Goal: Navigation & Orientation: Find specific page/section

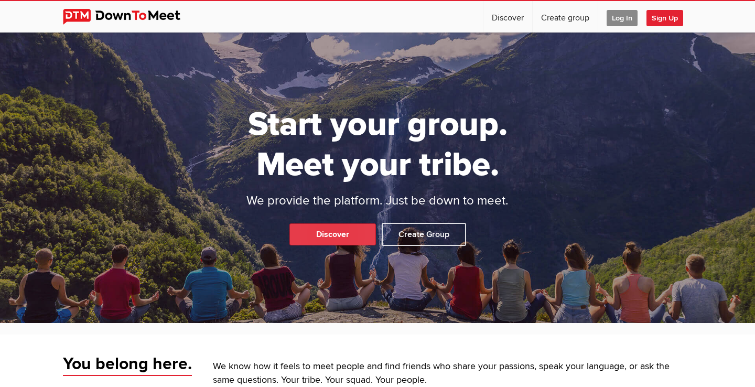
click at [335, 234] on link "Discover" at bounding box center [333, 234] width 87 height 22
select select "null"
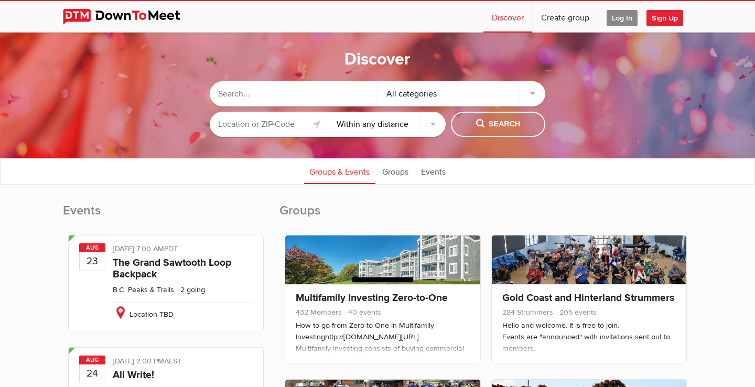
click at [248, 131] on input "text" at bounding box center [269, 124] width 118 height 25
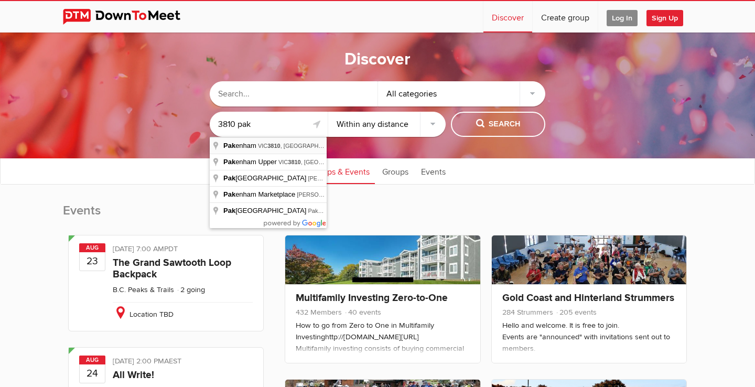
type input "[GEOGRAPHIC_DATA], [GEOGRAPHIC_DATA]"
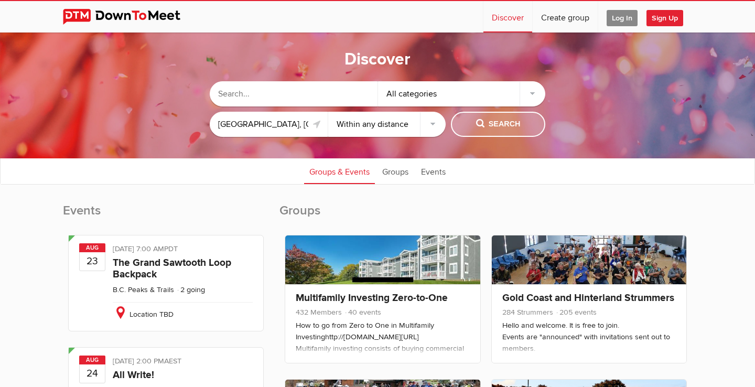
click at [500, 118] on button "Search" at bounding box center [498, 124] width 94 height 25
click at [505, 121] on span "Search" at bounding box center [498, 125] width 45 height 12
click at [488, 127] on span "Search" at bounding box center [498, 125] width 45 height 12
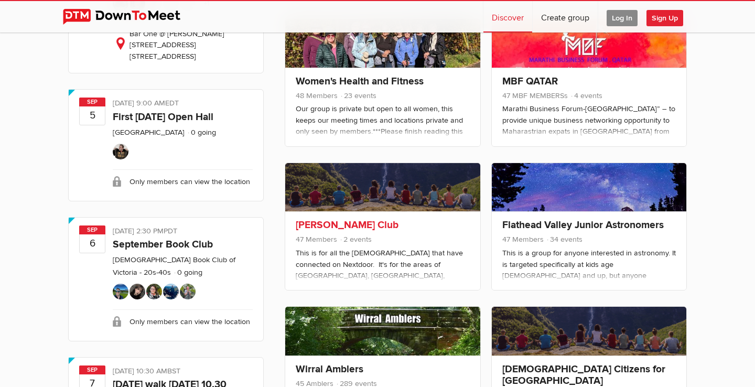
scroll to position [2958, 0]
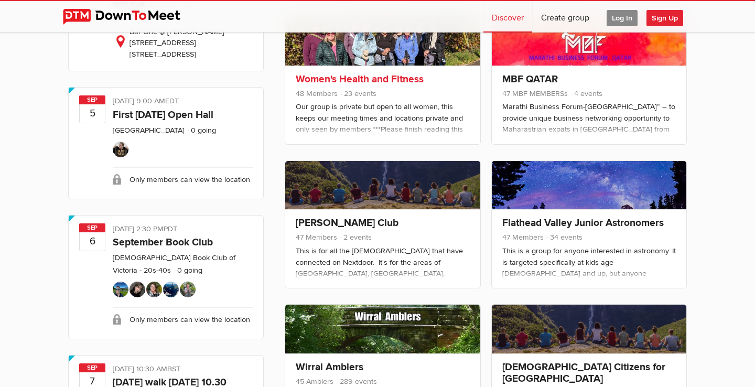
click at [369, 85] on link "Women's Health and Fitness" at bounding box center [360, 79] width 128 height 13
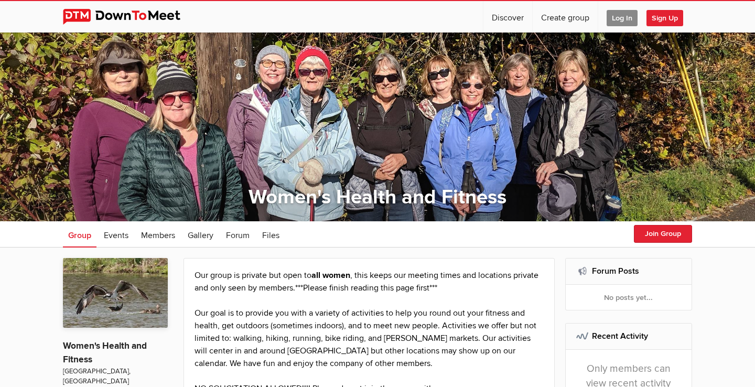
select select "null"
